Goal: Transaction & Acquisition: Purchase product/service

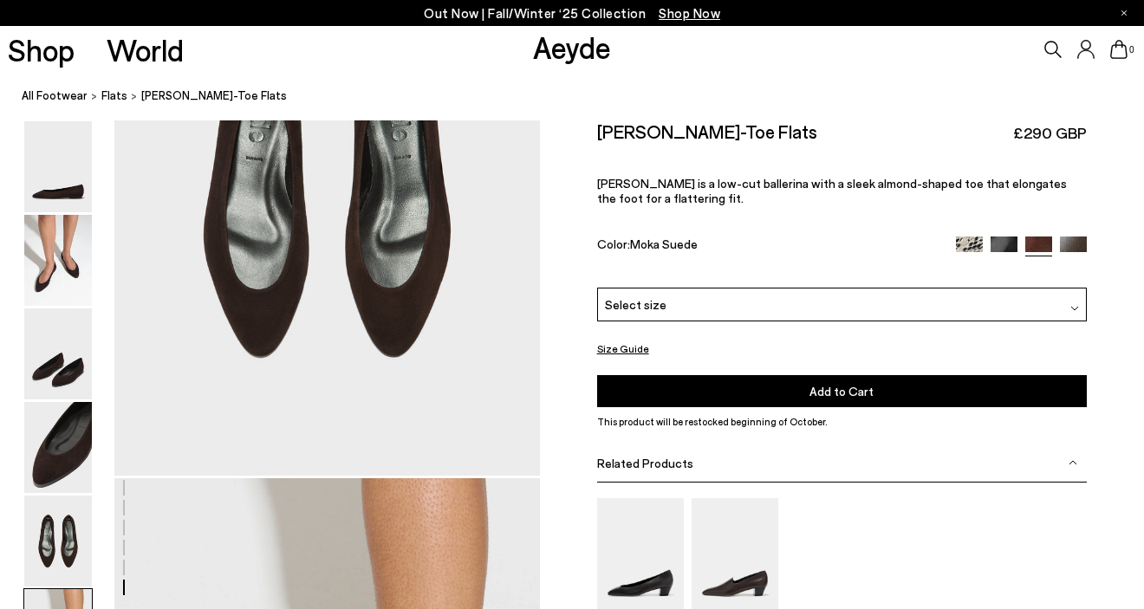
scroll to position [2866, 0]
